Goal: Task Accomplishment & Management: Manage account settings

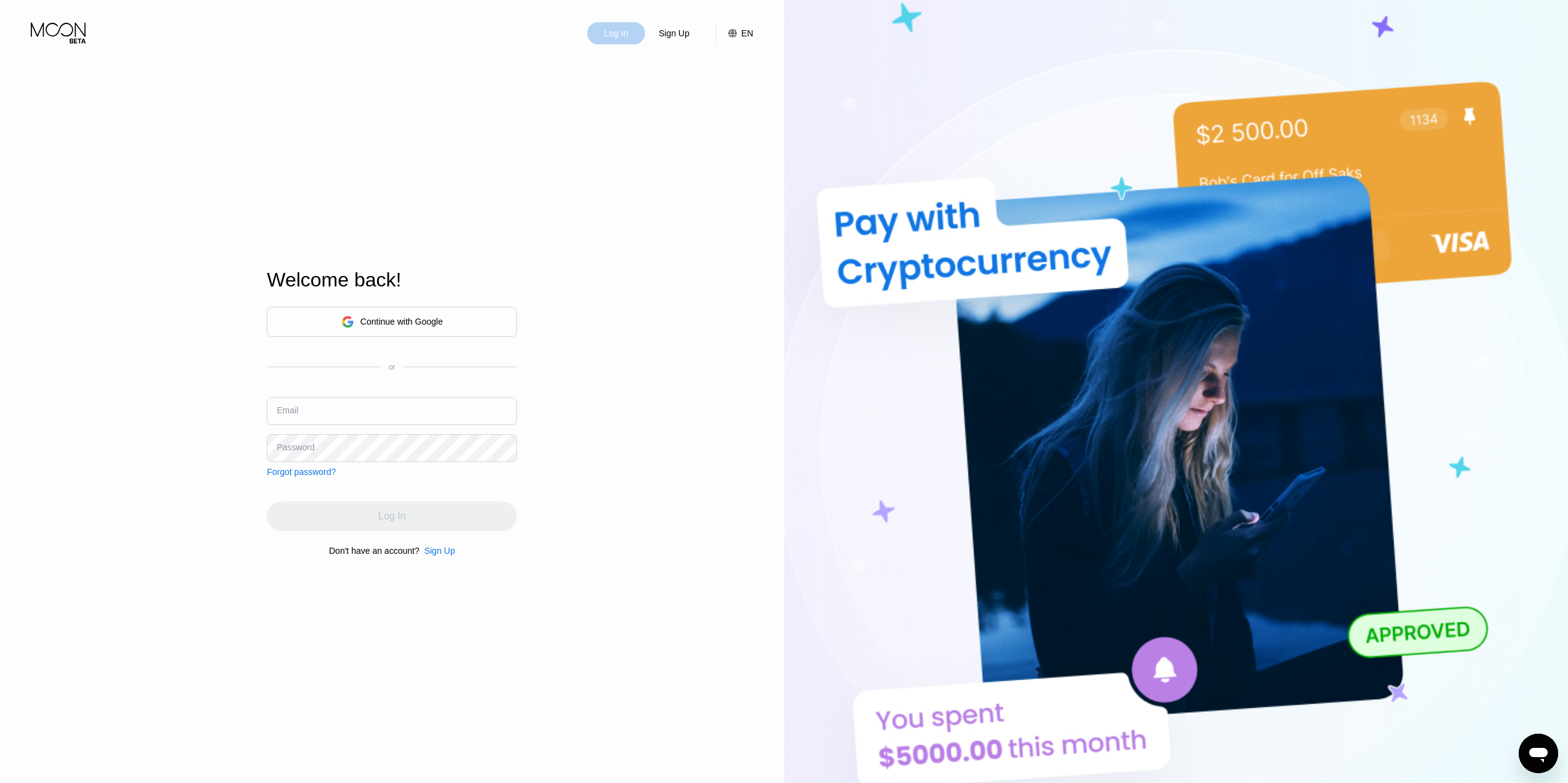
click at [617, 42] on div "Log In" at bounding box center [616, 33] width 58 height 22
click at [404, 417] on input "text" at bounding box center [392, 411] width 250 height 28
click at [403, 321] on div "Continue with Google" at bounding box center [401, 321] width 82 height 10
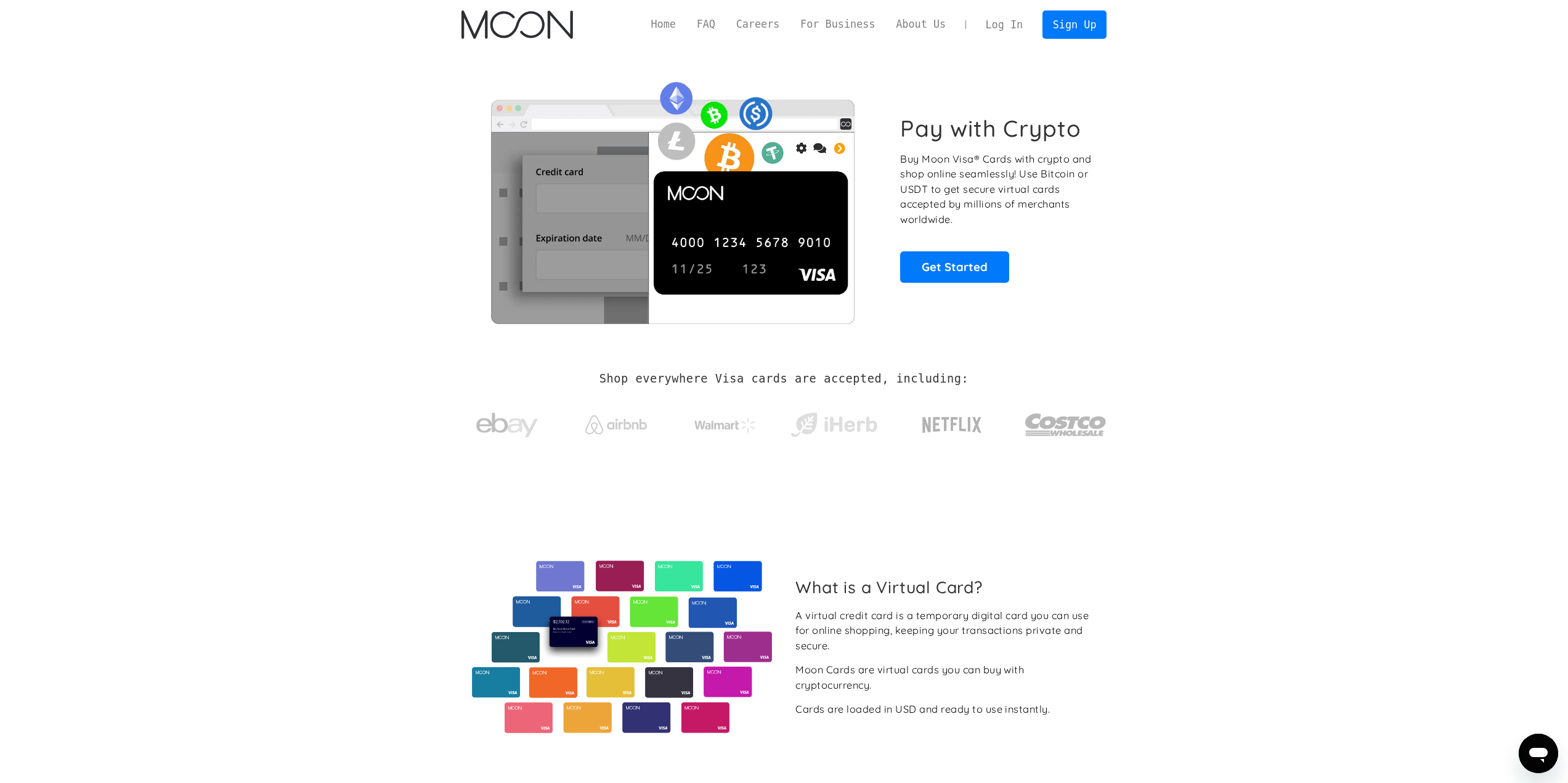
click at [1012, 25] on link "Log In" at bounding box center [1004, 24] width 58 height 27
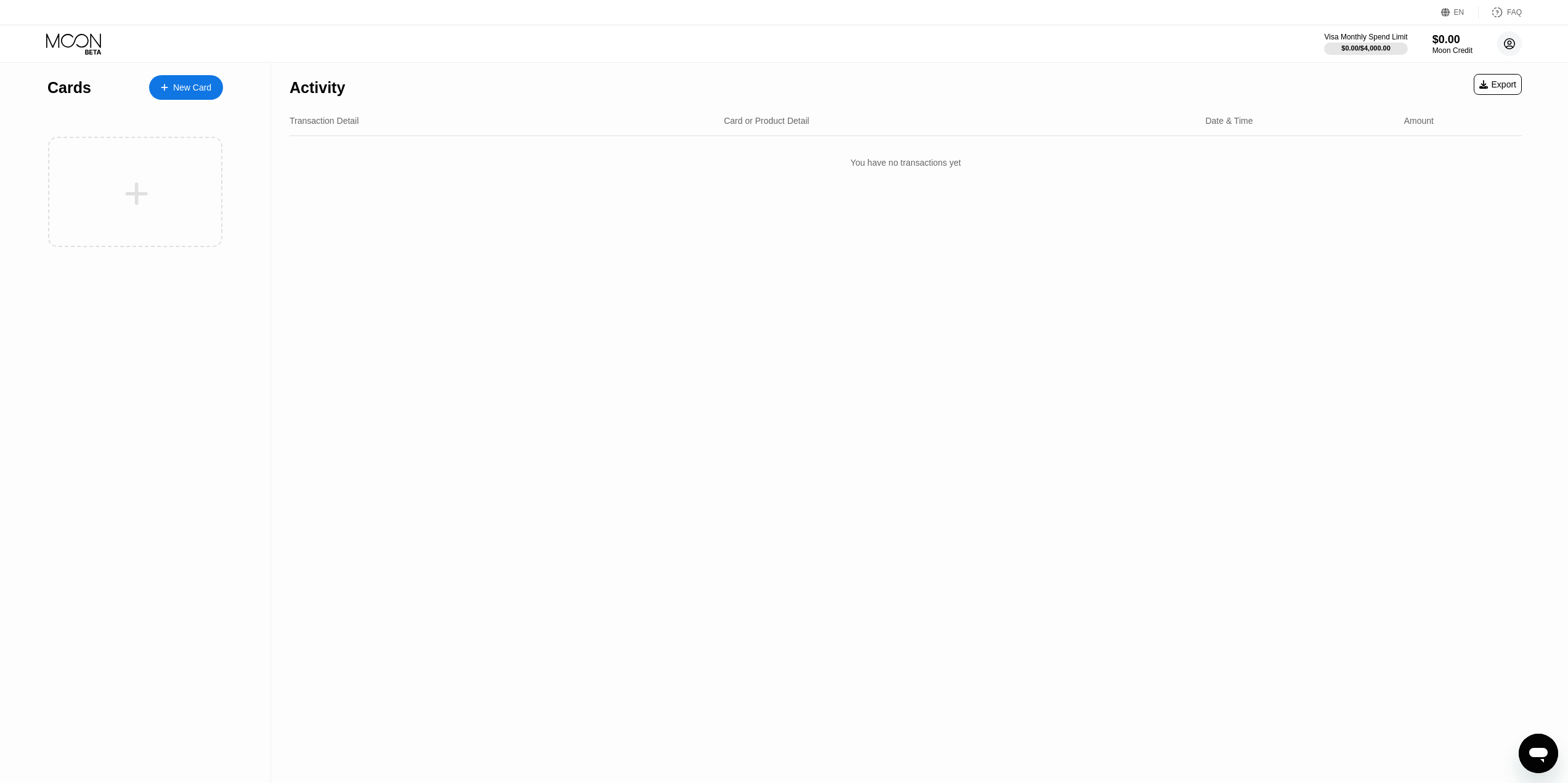
click at [1514, 42] on circle at bounding box center [1509, 44] width 24 height 24
click at [1427, 281] on div "Log out" at bounding box center [1431, 286] width 29 height 10
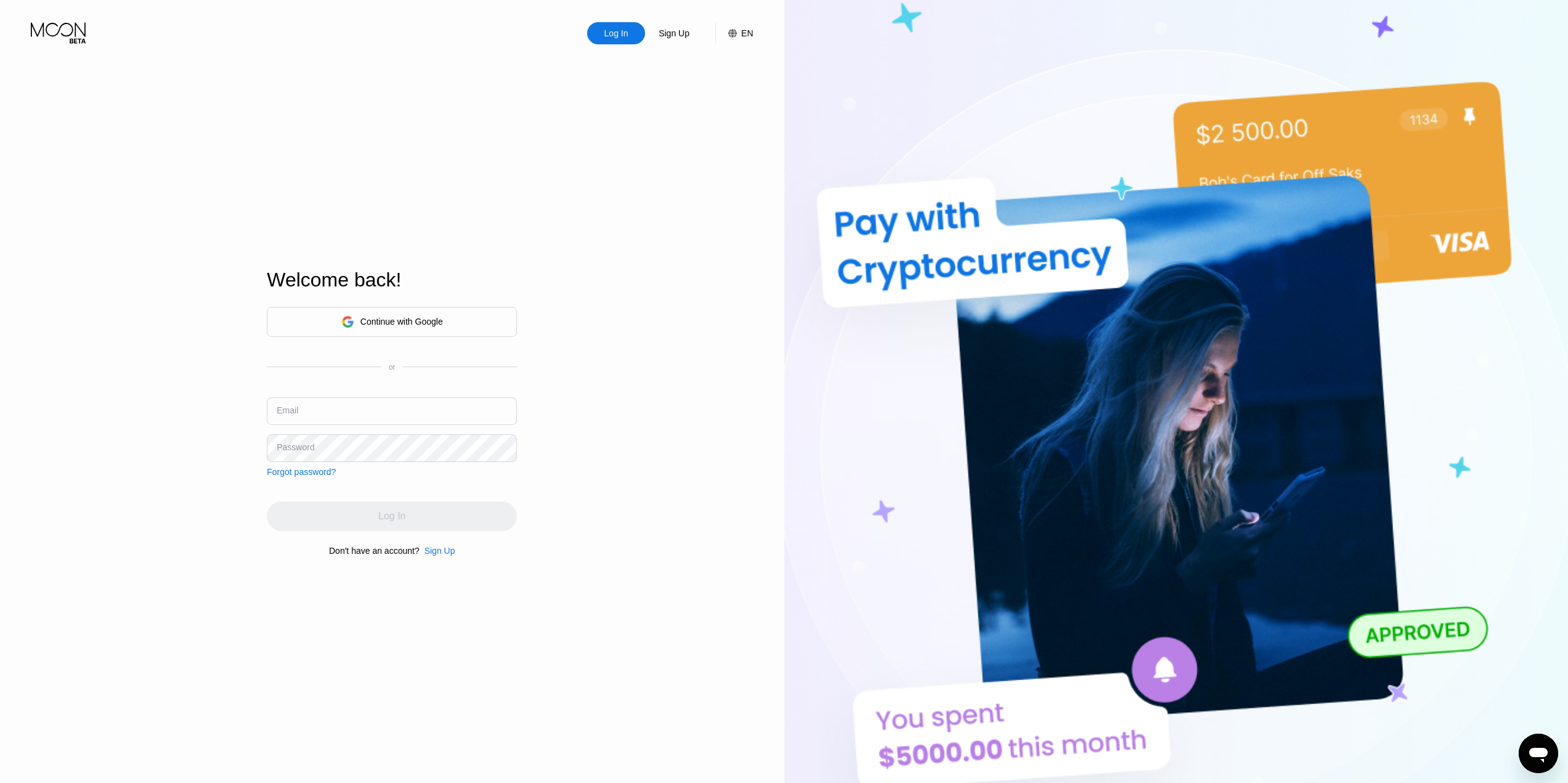
click at [305, 473] on div "Forgot password?" at bounding box center [301, 472] width 69 height 10
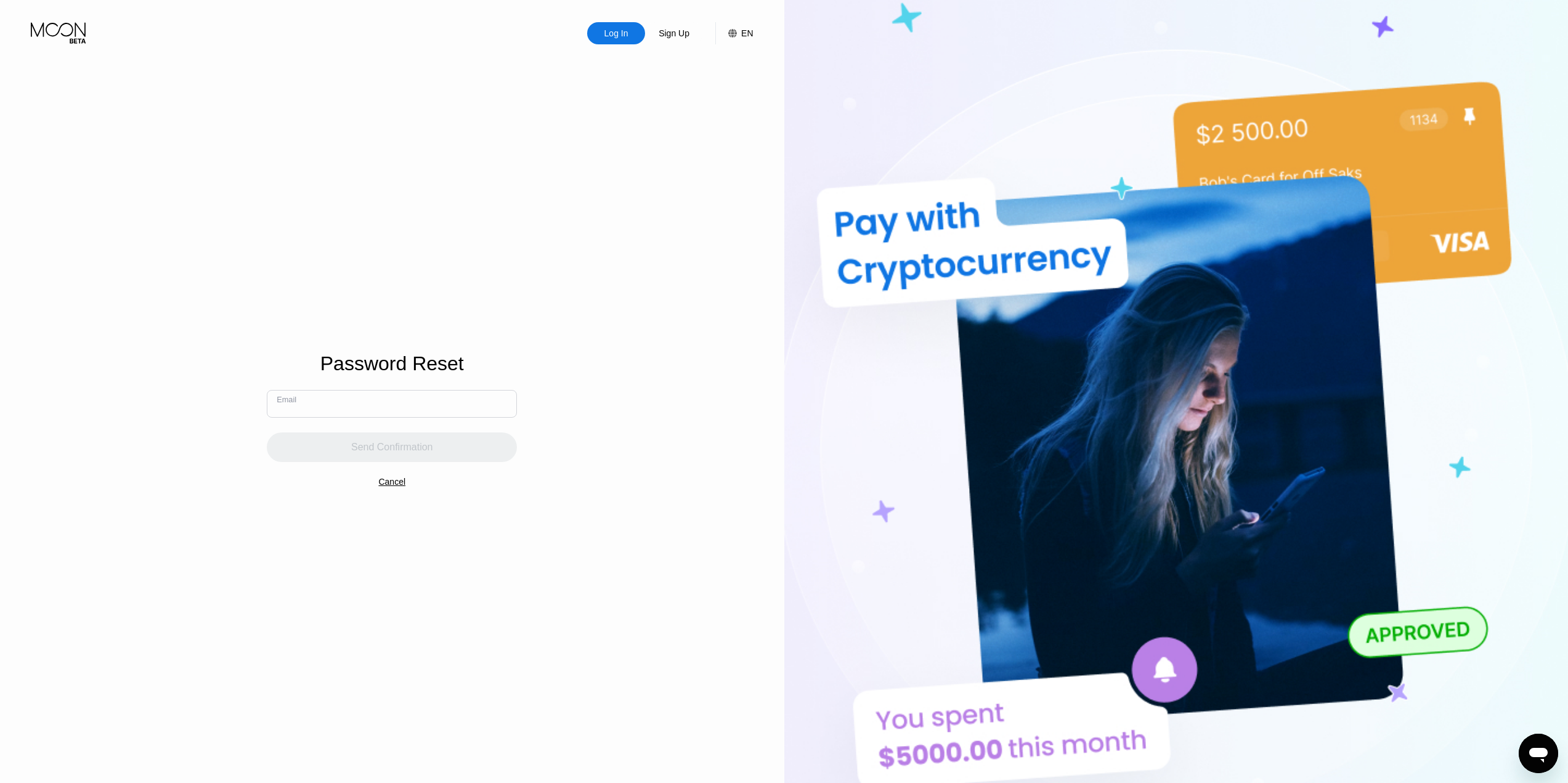
click at [384, 401] on input "text" at bounding box center [392, 404] width 250 height 28
type input "[EMAIL_ADDRESS][DOMAIN_NAME]"
click at [441, 439] on div "Send Confirmation" at bounding box center [392, 447] width 250 height 29
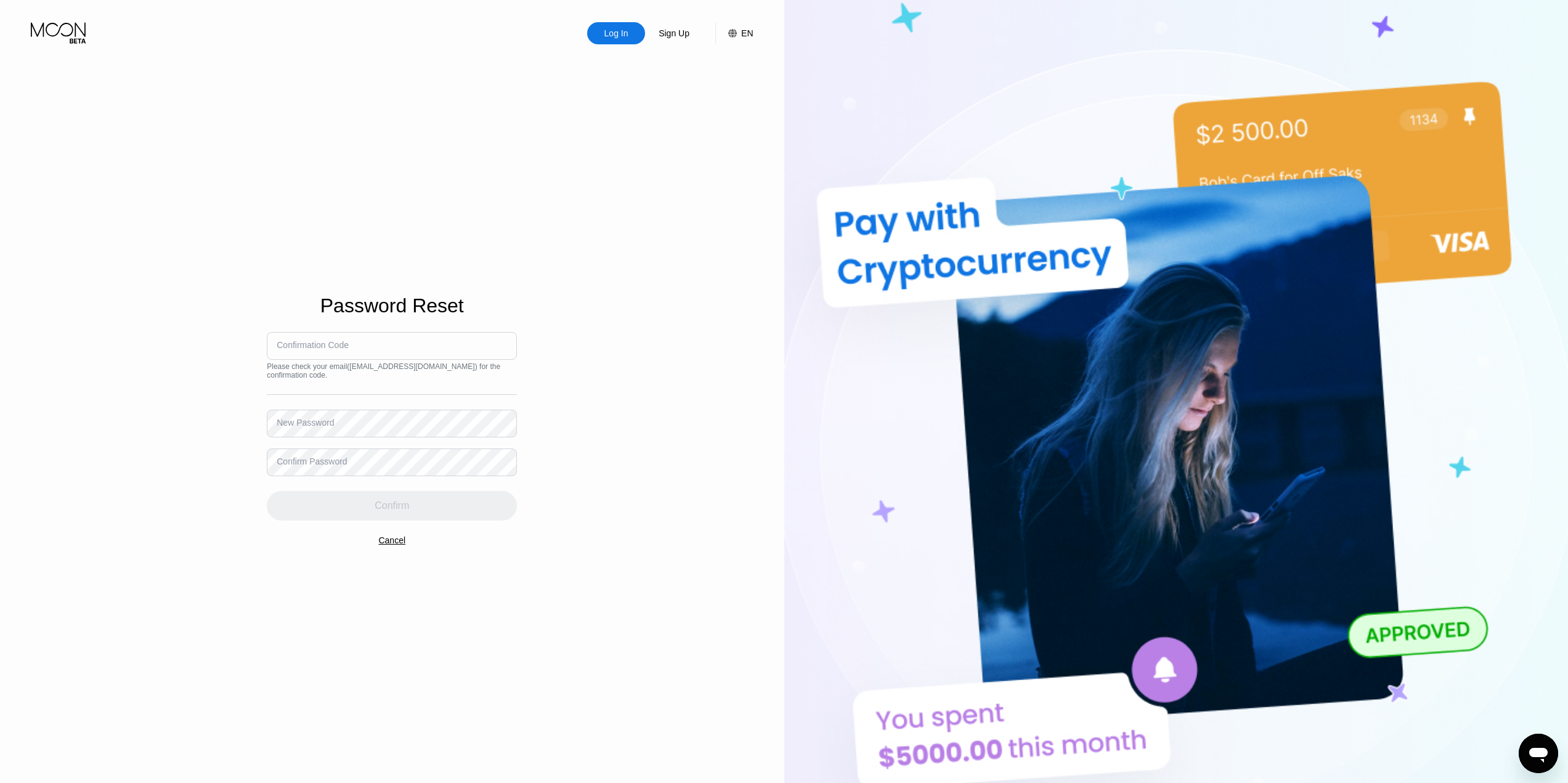
click at [409, 338] on input at bounding box center [392, 346] width 250 height 28
drag, startPoint x: 415, startPoint y: 346, endPoint x: 423, endPoint y: 348, distance: 8.2
click at [415, 349] on input at bounding box center [392, 346] width 250 height 28
type input "129709"
click at [422, 509] on div "Confirm" at bounding box center [392, 505] width 250 height 29
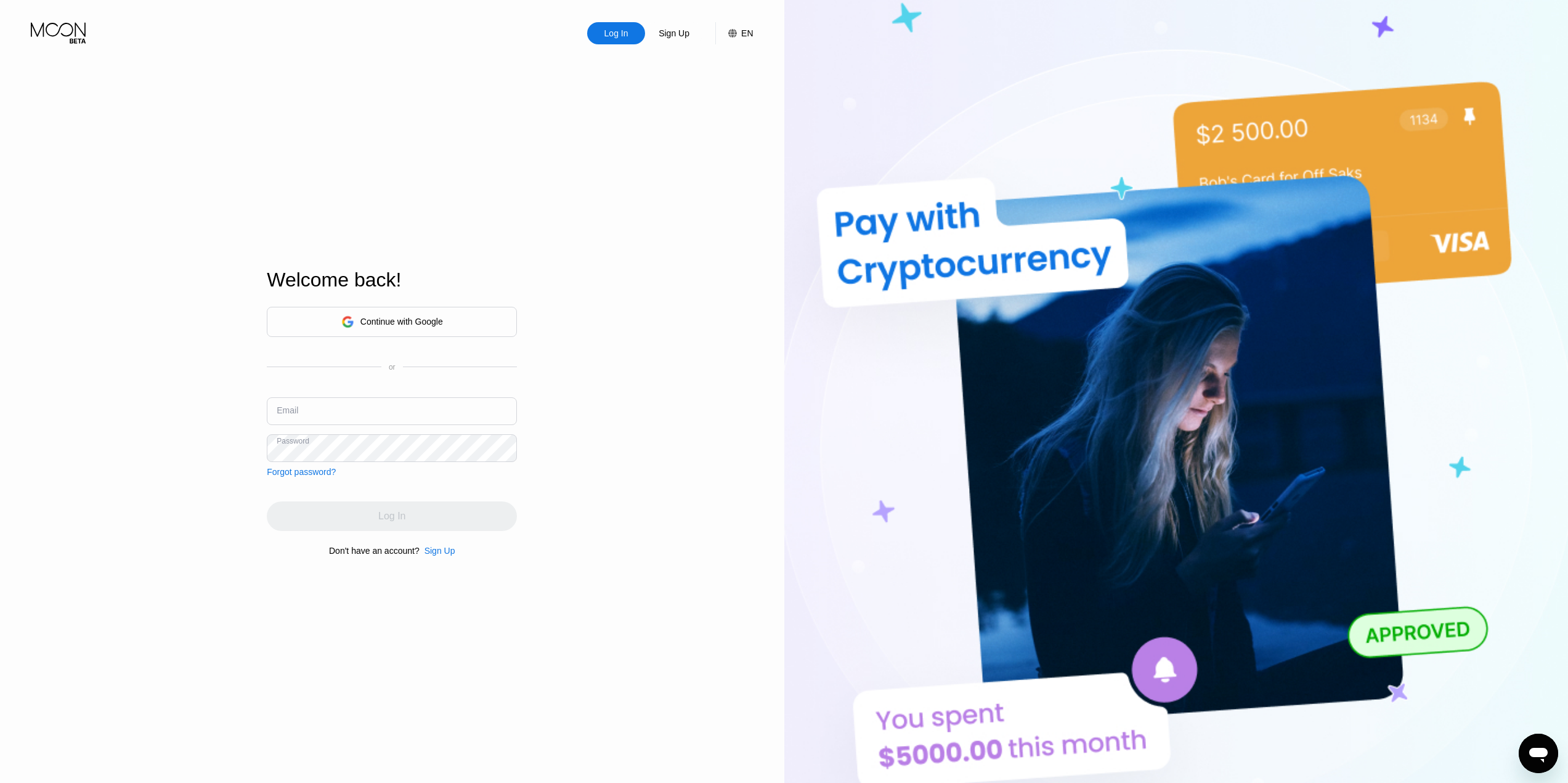
click at [369, 404] on input "text" at bounding box center [392, 411] width 250 height 28
type input "[EMAIL_ADDRESS][DOMAIN_NAME]"
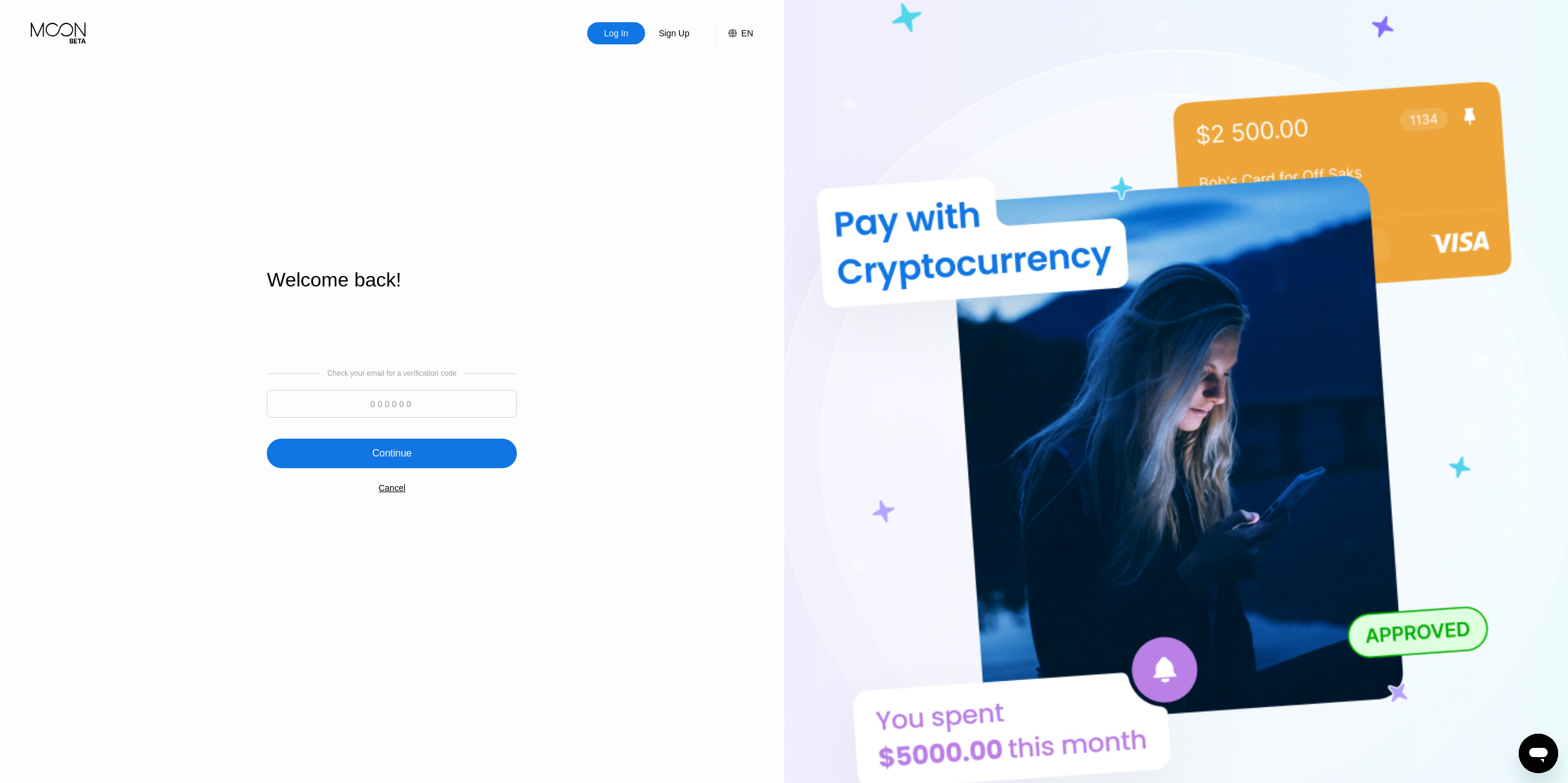
click at [473, 403] on input at bounding box center [392, 404] width 250 height 28
type input "509475"
click at [448, 452] on div "Continue" at bounding box center [392, 453] width 250 height 29
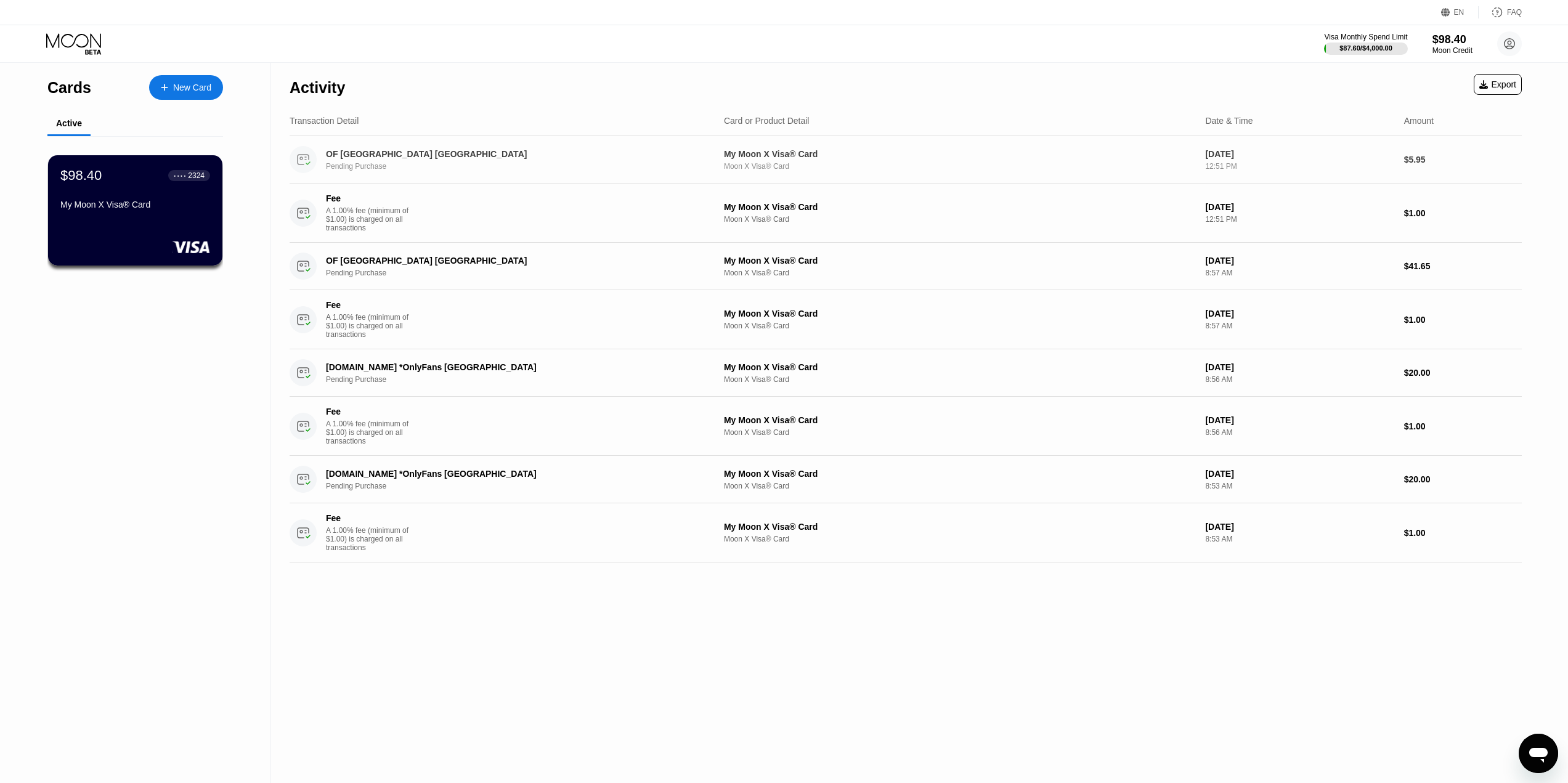
click at [372, 158] on div "OF [GEOGRAPHIC_DATA] [GEOGRAPHIC_DATA]" at bounding box center [503, 154] width 356 height 10
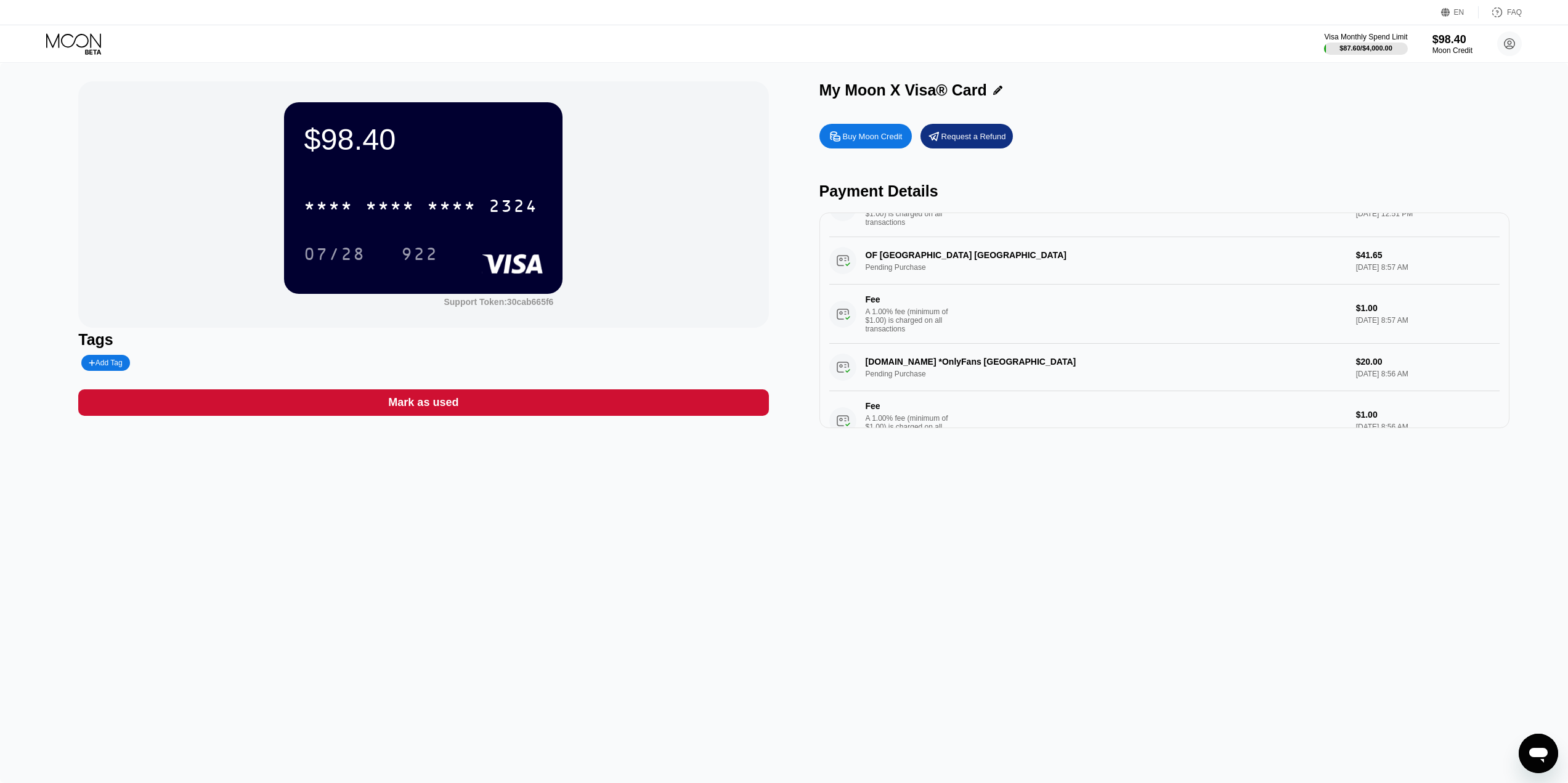
scroll to position [123, 0]
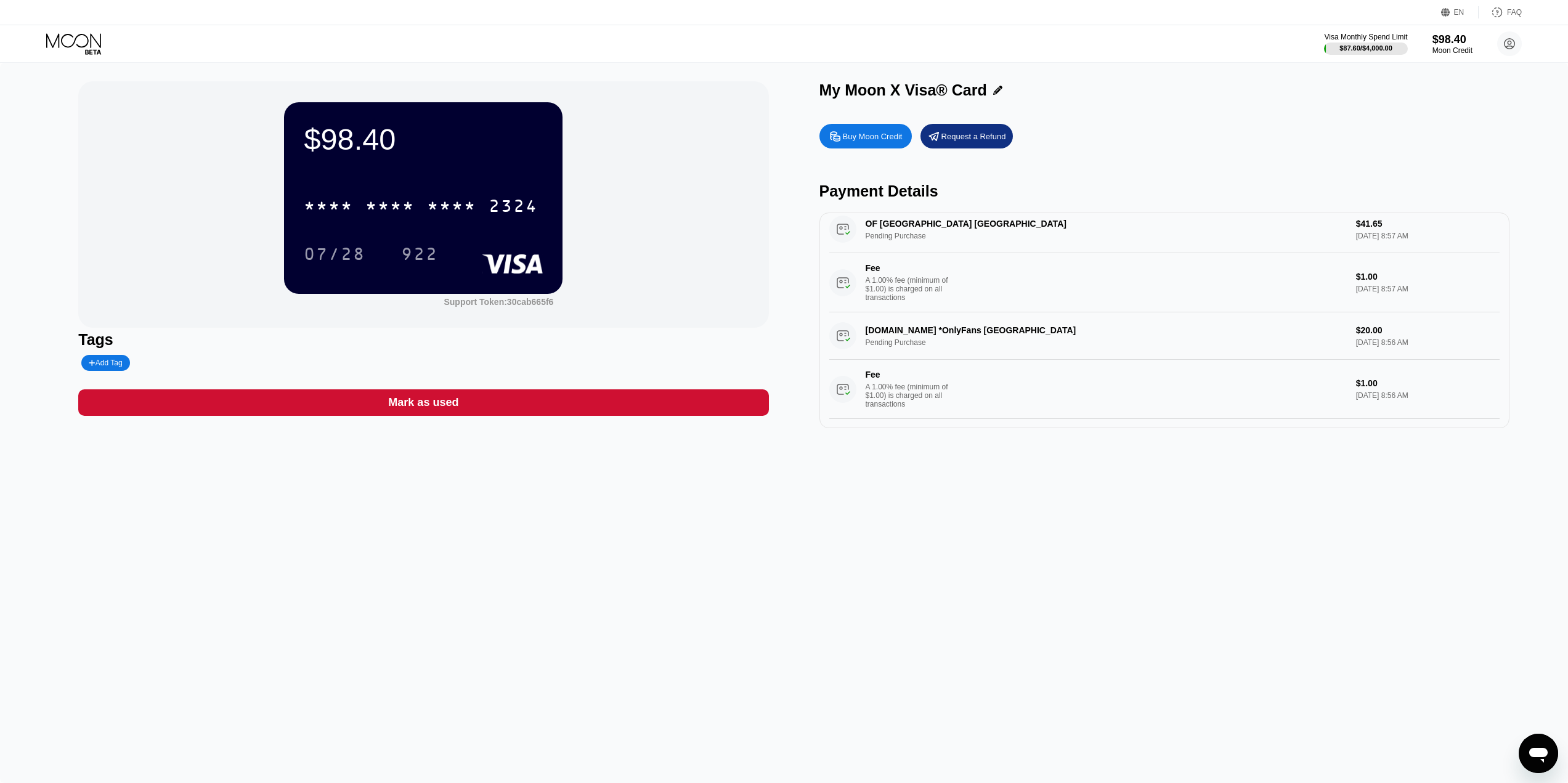
click at [448, 409] on div "Mark as used" at bounding box center [423, 402] width 70 height 14
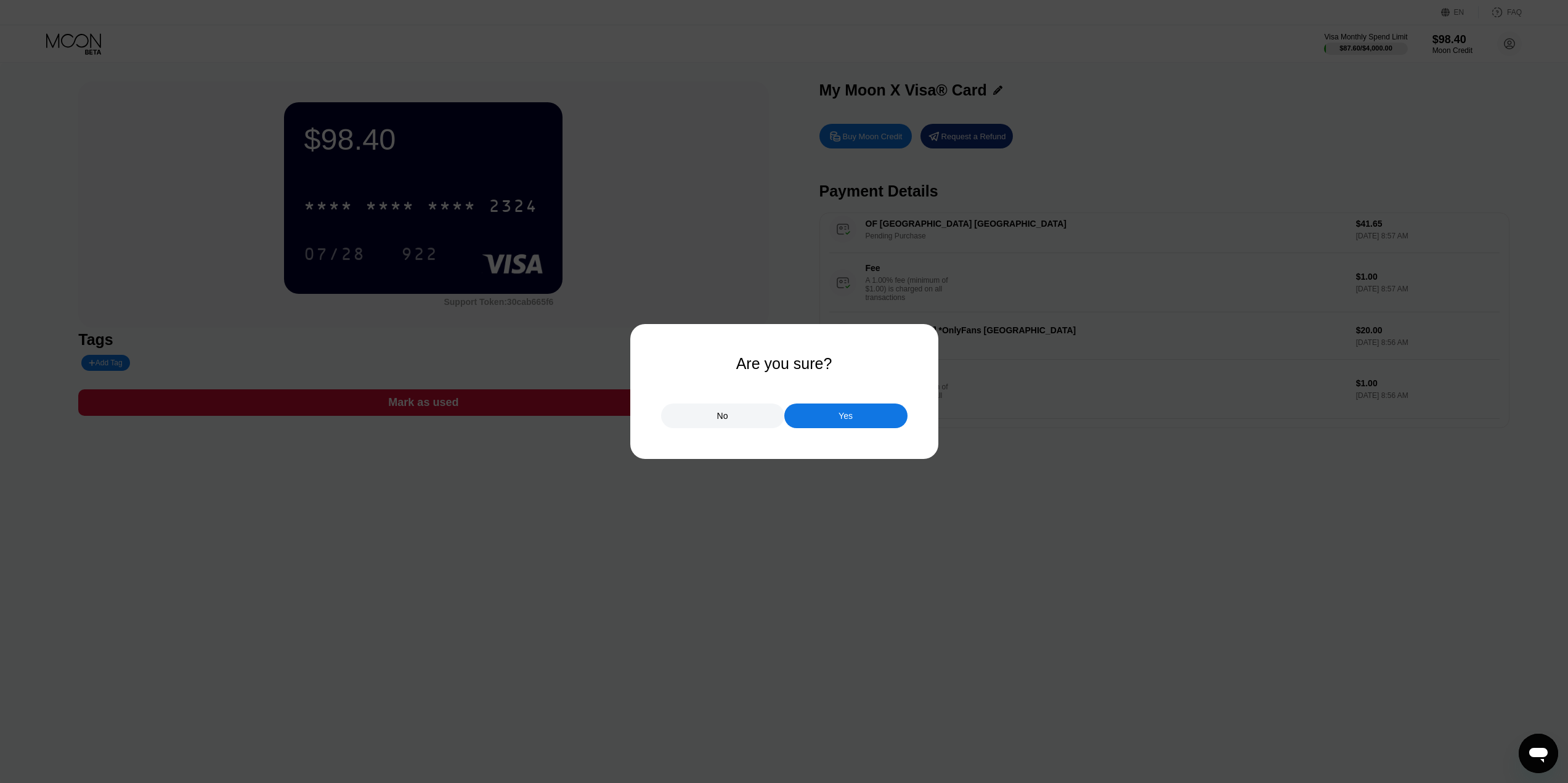
click at [833, 420] on div "Yes" at bounding box center [846, 416] width 123 height 24
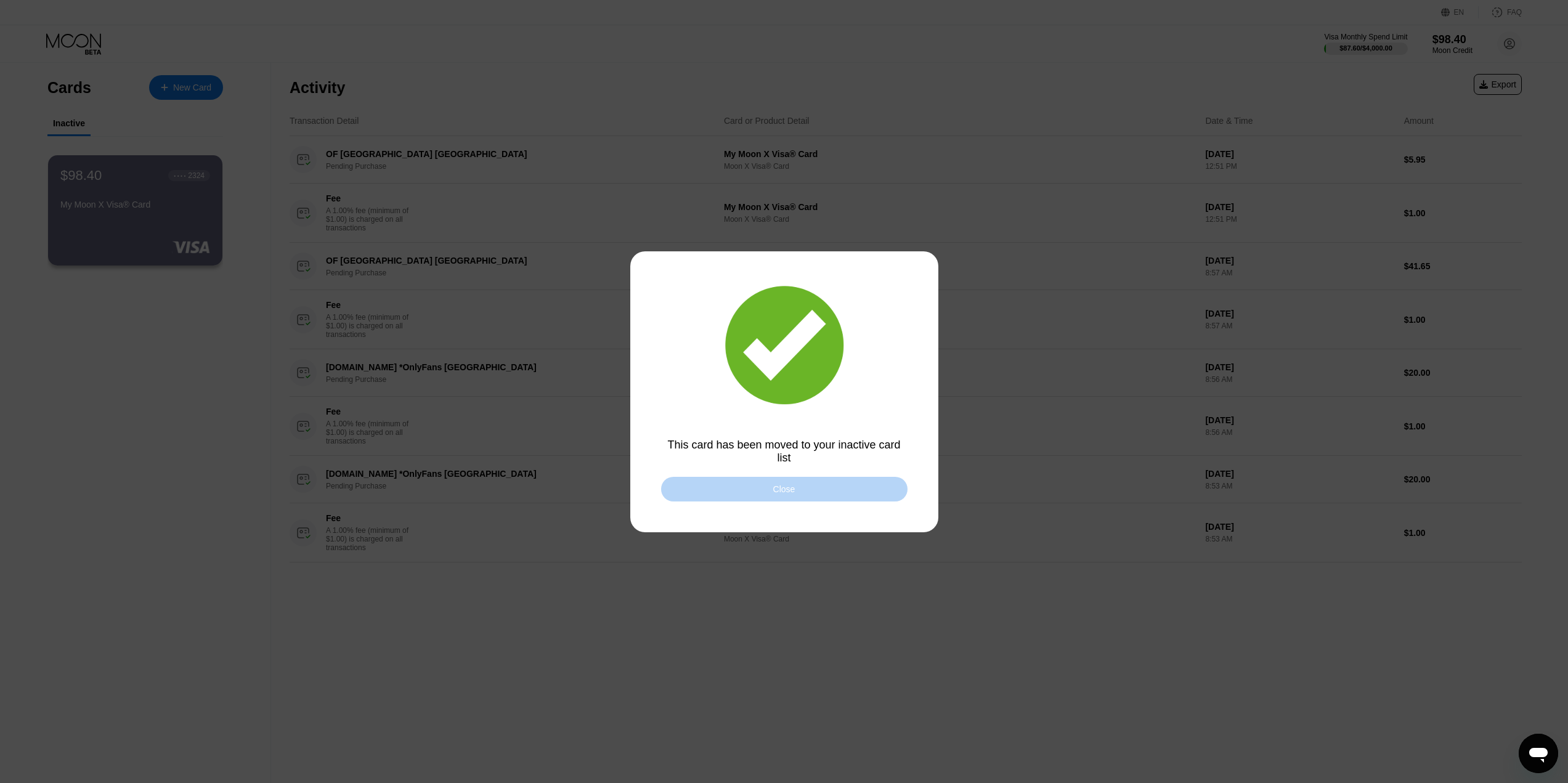
click at [802, 497] on div "Close" at bounding box center [784, 489] width 246 height 24
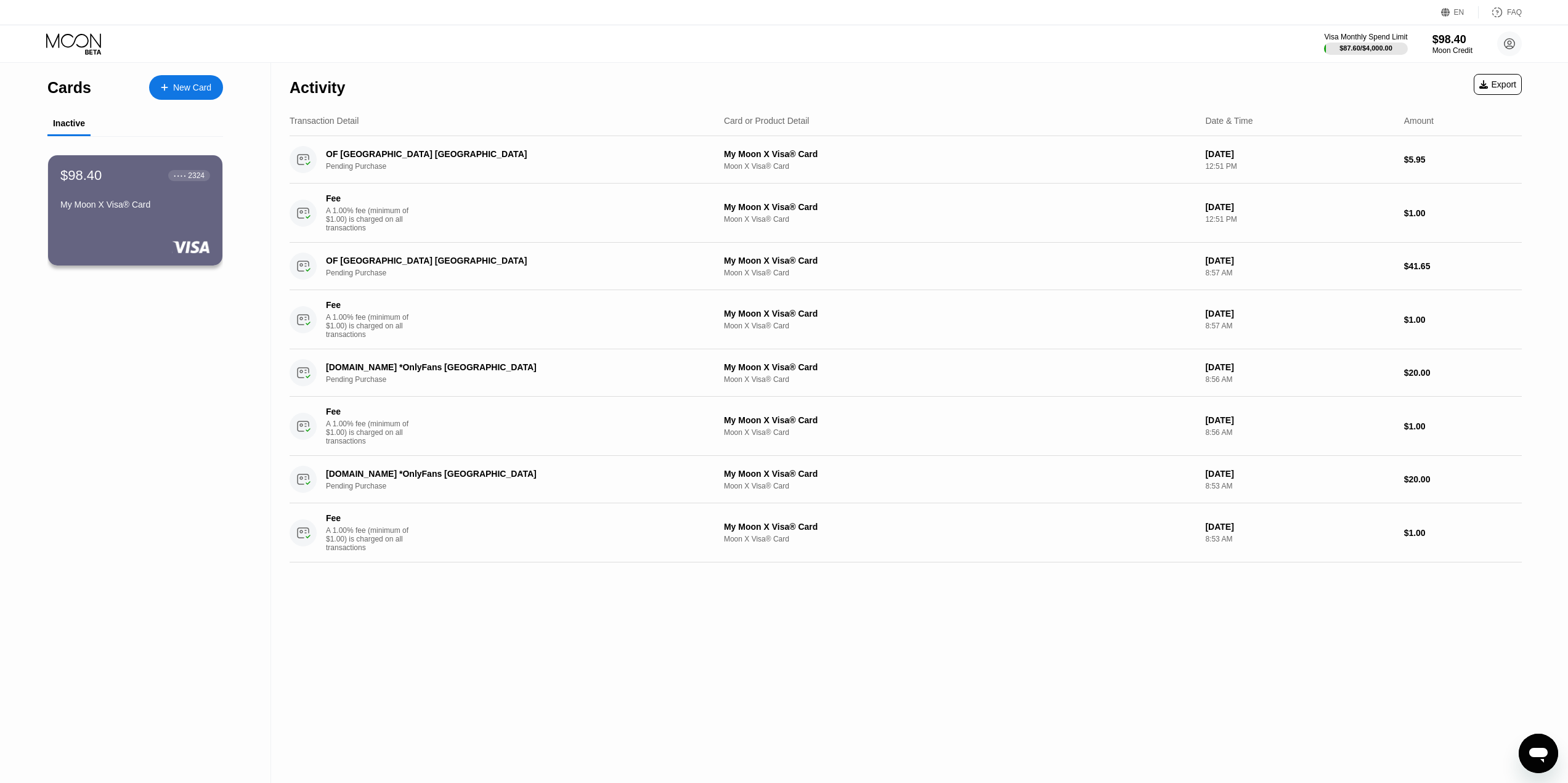
click at [271, 358] on div "Cards New Card Inactive $98.40 ● ● ● ● 2324 My Moon X Visa® Card Activity Expor…" at bounding box center [784, 423] width 1568 height 720
click at [190, 90] on div "New Card" at bounding box center [192, 87] width 38 height 11
